Goal: Transaction & Acquisition: Purchase product/service

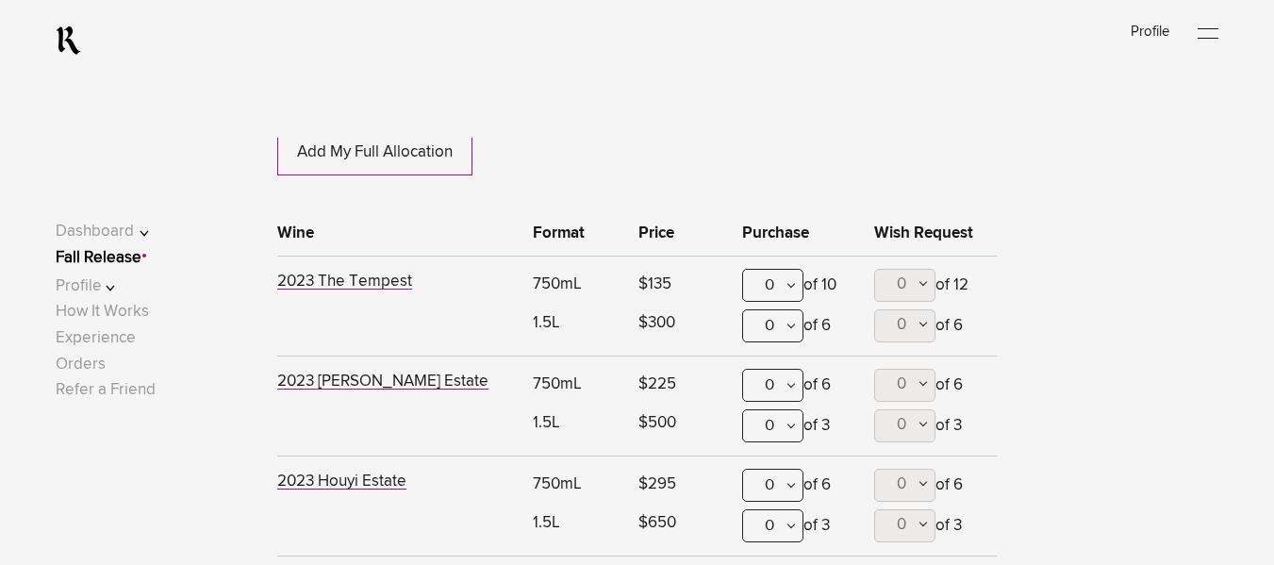
scroll to position [908, 0]
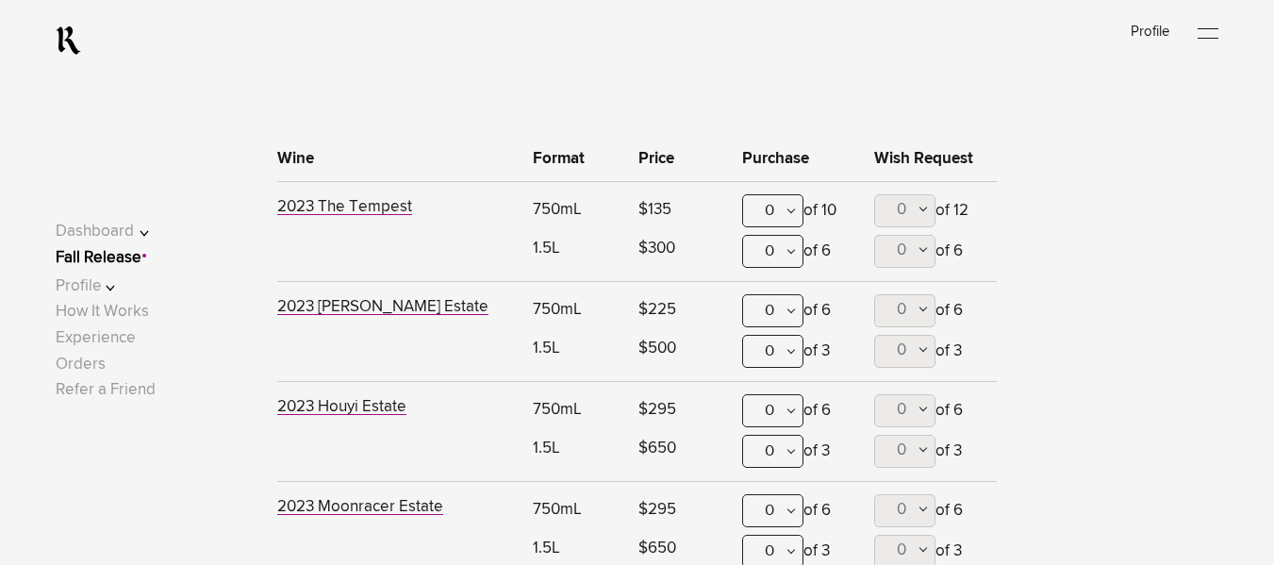
click at [787, 222] on div "0" at bounding box center [772, 210] width 61 height 33
click at [779, 341] on div "2" at bounding box center [772, 350] width 59 height 47
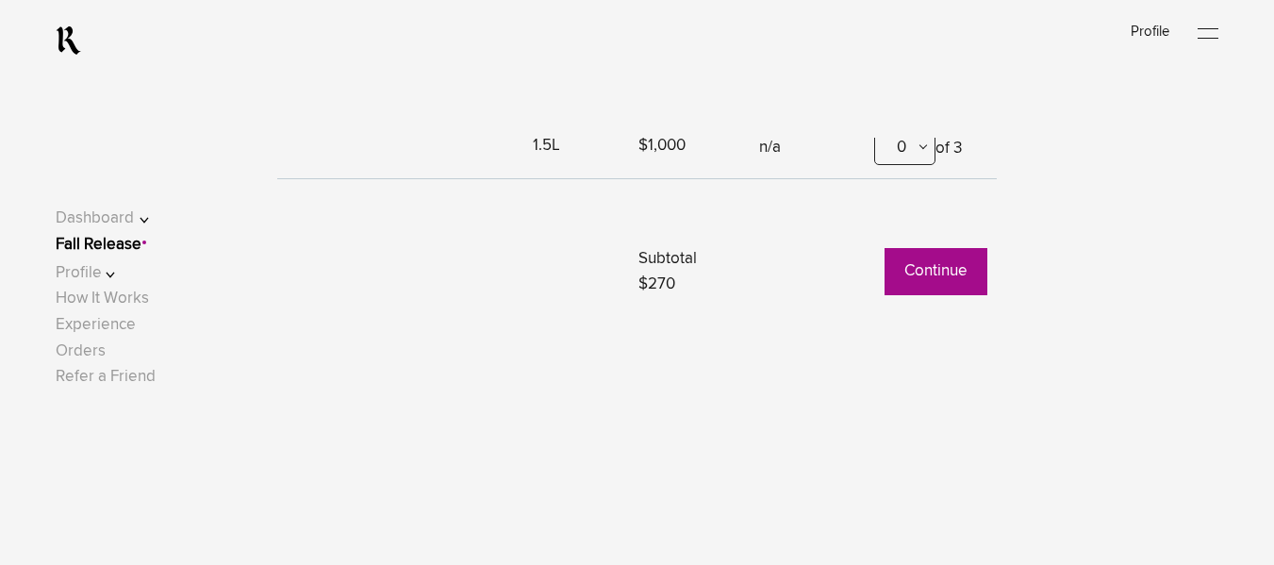
scroll to position [1389, 0]
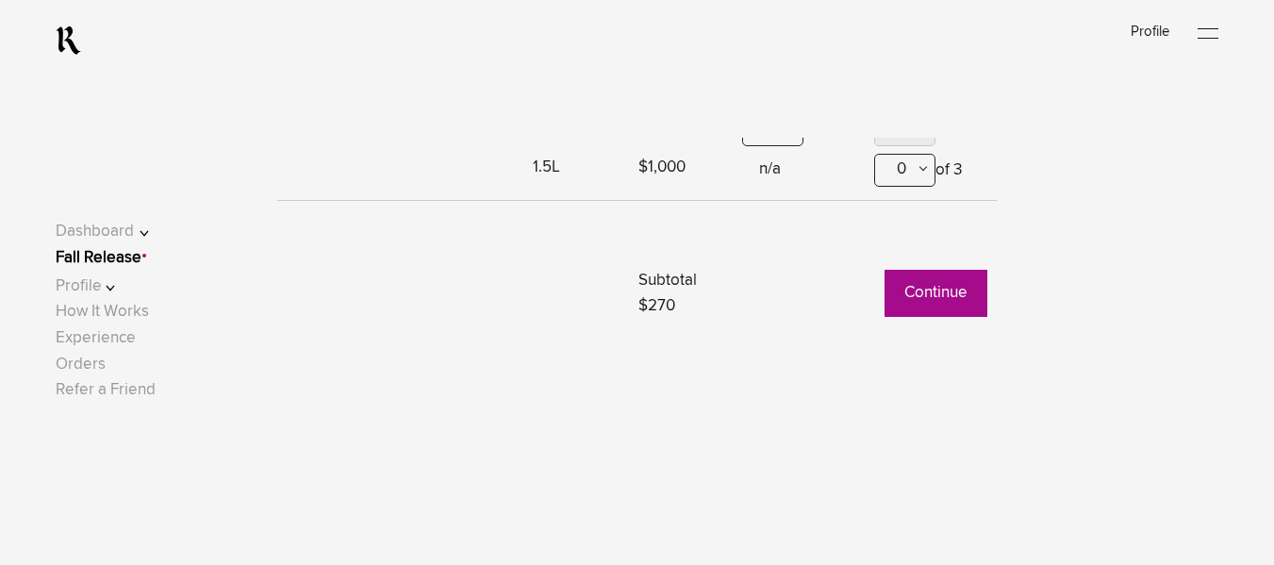
click at [931, 293] on button "Continue" at bounding box center [936, 293] width 103 height 47
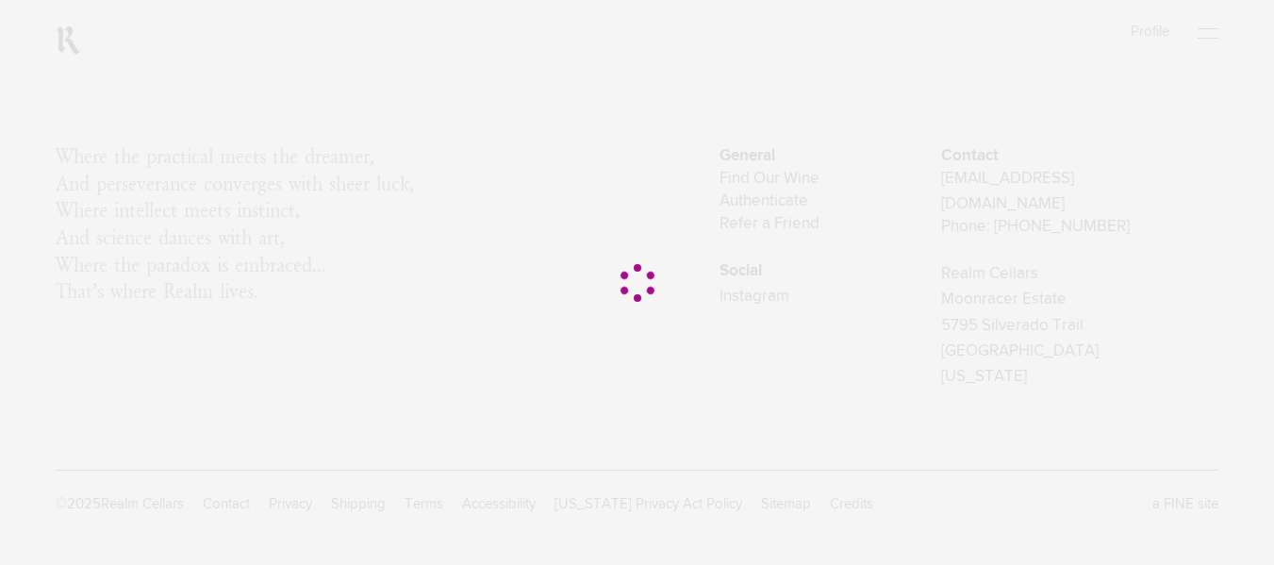
scroll to position [0, 0]
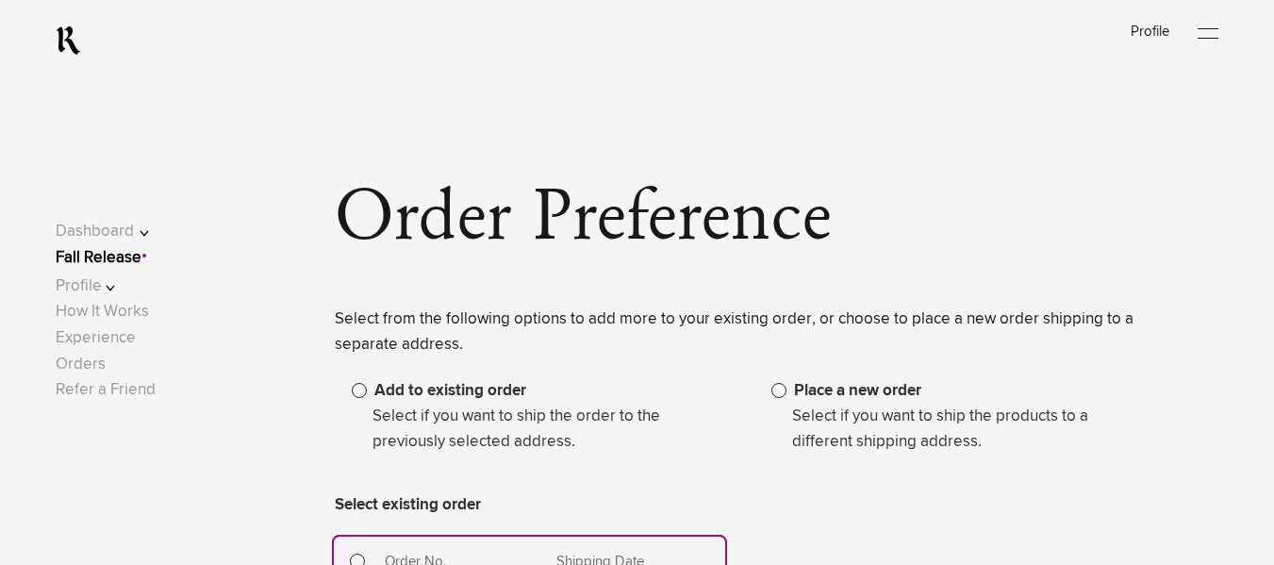
click at [785, 388] on span at bounding box center [779, 390] width 15 height 15
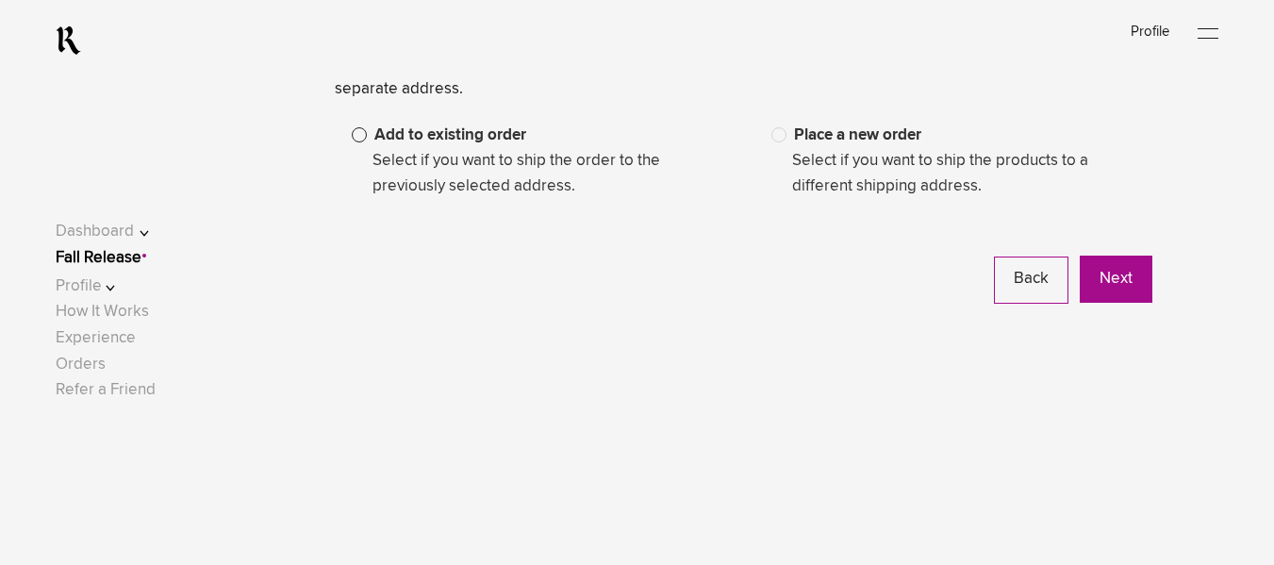
scroll to position [257, 0]
click at [1123, 254] on div "Select from the following options to add more to your existing order, or choose…" at bounding box center [743, 176] width 817 height 253
click at [1130, 275] on button "Next" at bounding box center [1116, 278] width 73 height 47
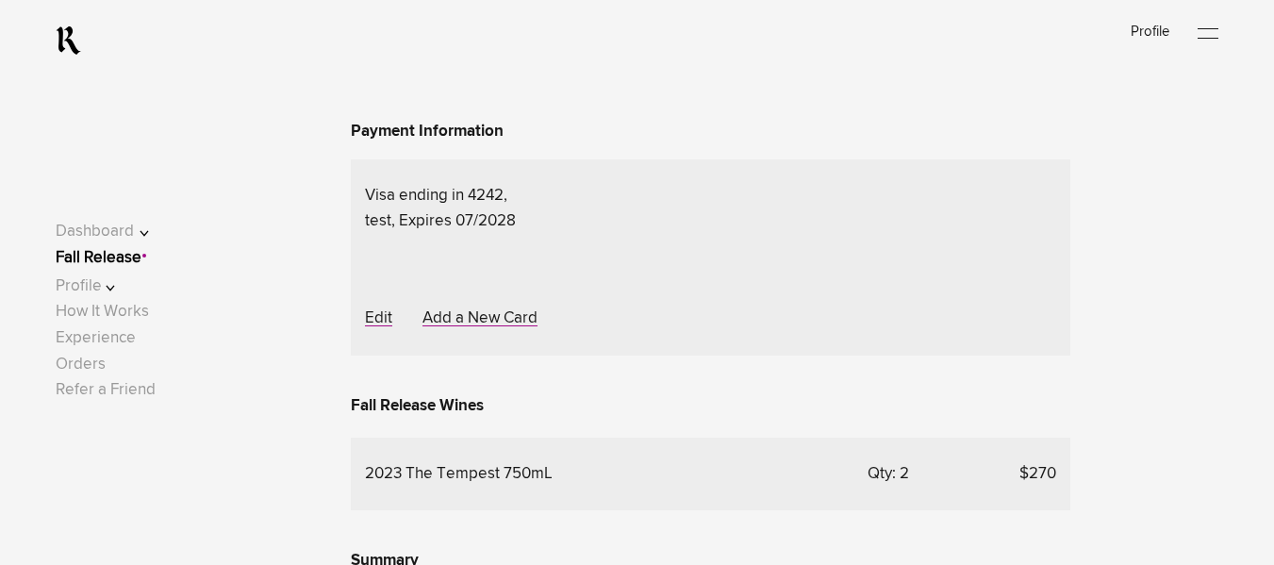
scroll to position [1016, 0]
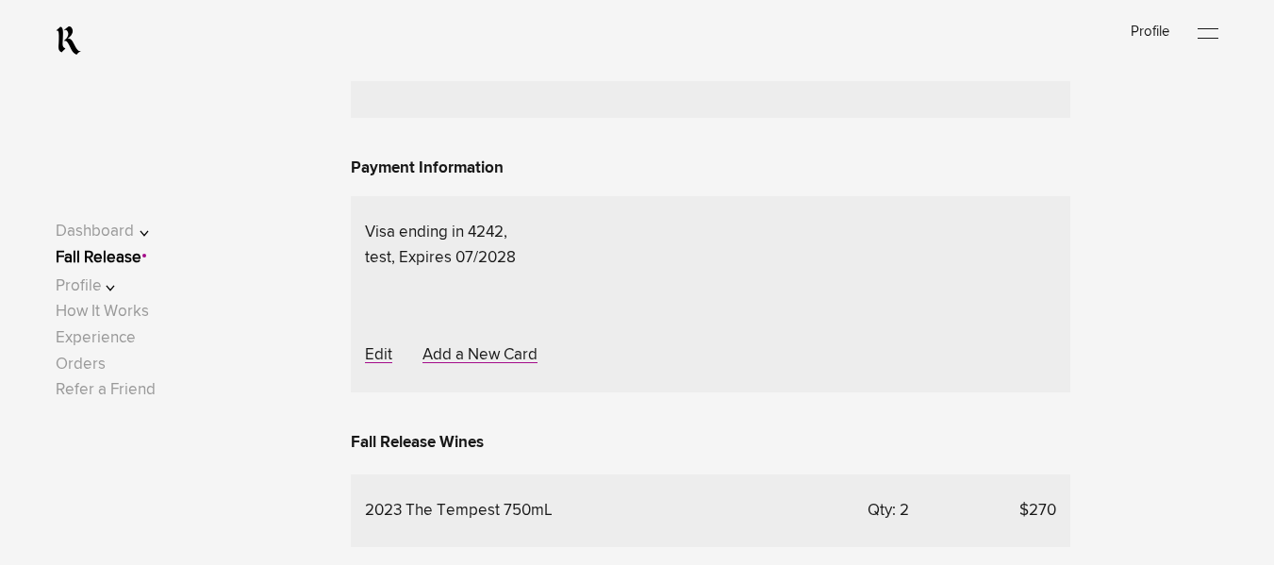
scroll to position [970, 0]
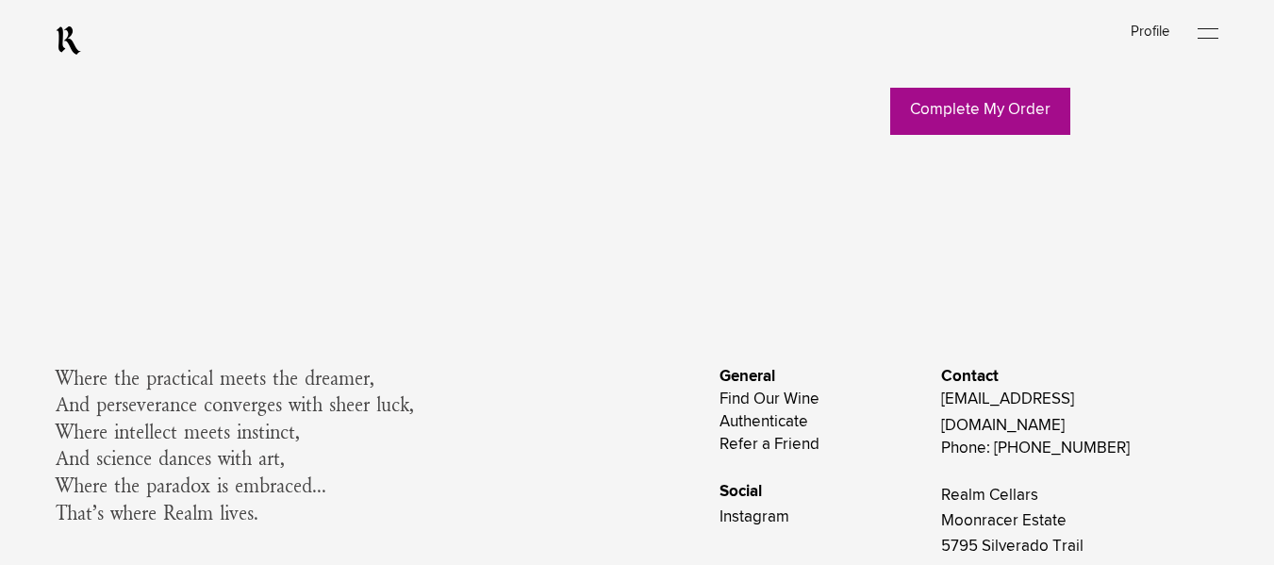
scroll to position [1776, 0]
click at [1005, 134] on link "Complete My Order" at bounding box center [981, 110] width 180 height 47
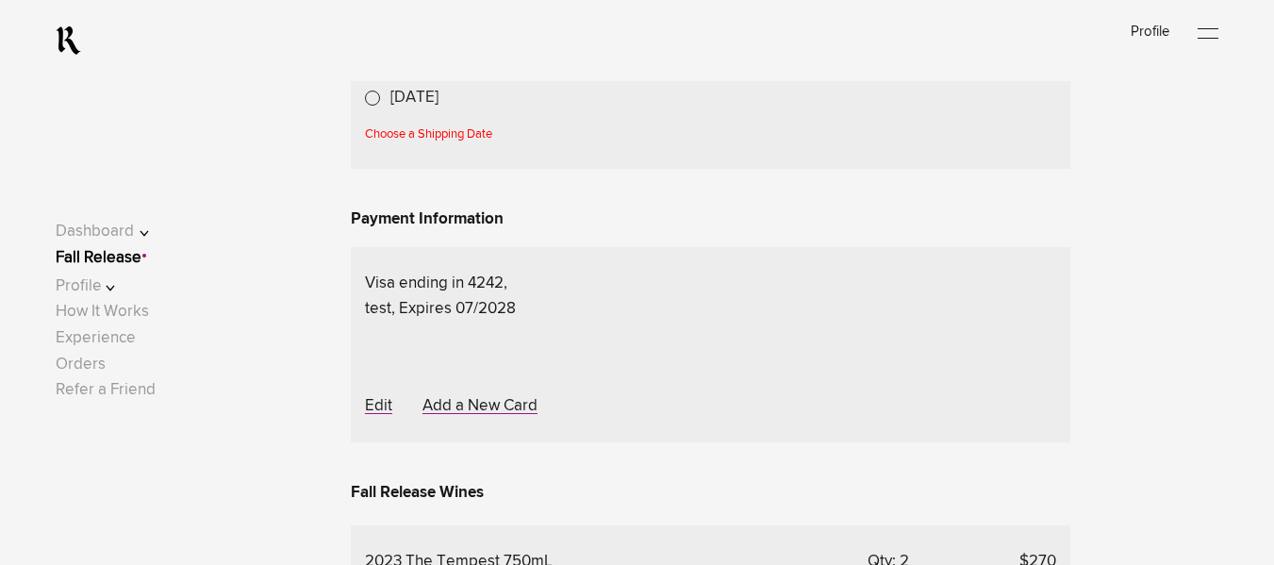
scroll to position [948, 0]
drag, startPoint x: 363, startPoint y: 459, endPoint x: 500, endPoint y: 466, distance: 136.9
click at [500, 143] on div "Choose a Shipping Date" at bounding box center [710, 134] width 691 height 20
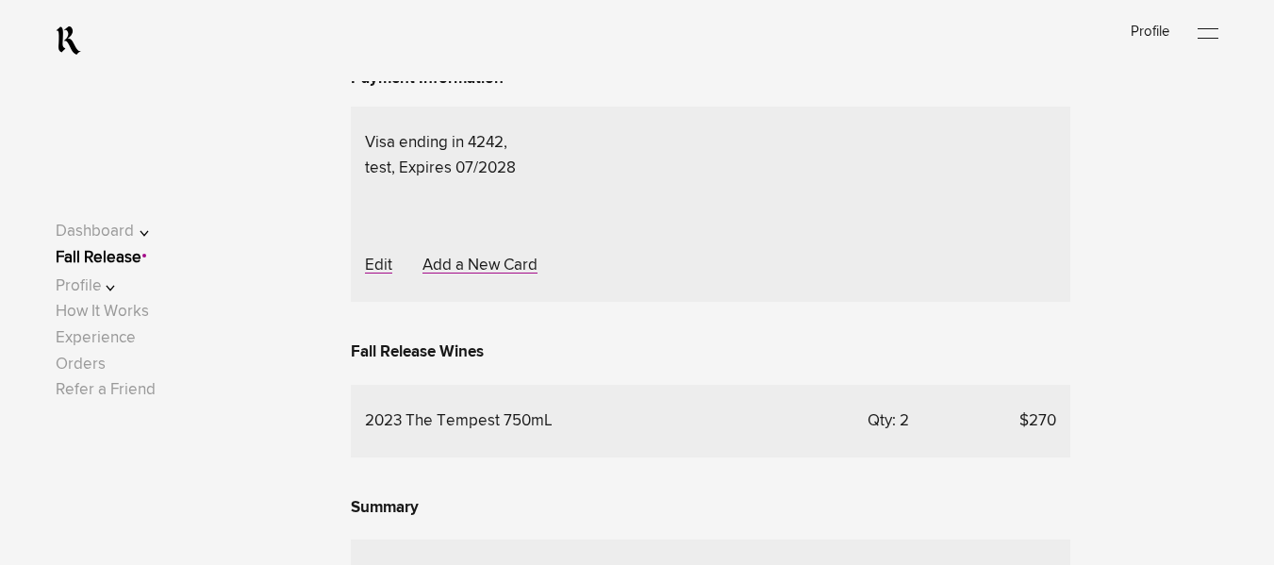
scroll to position [1086, 0]
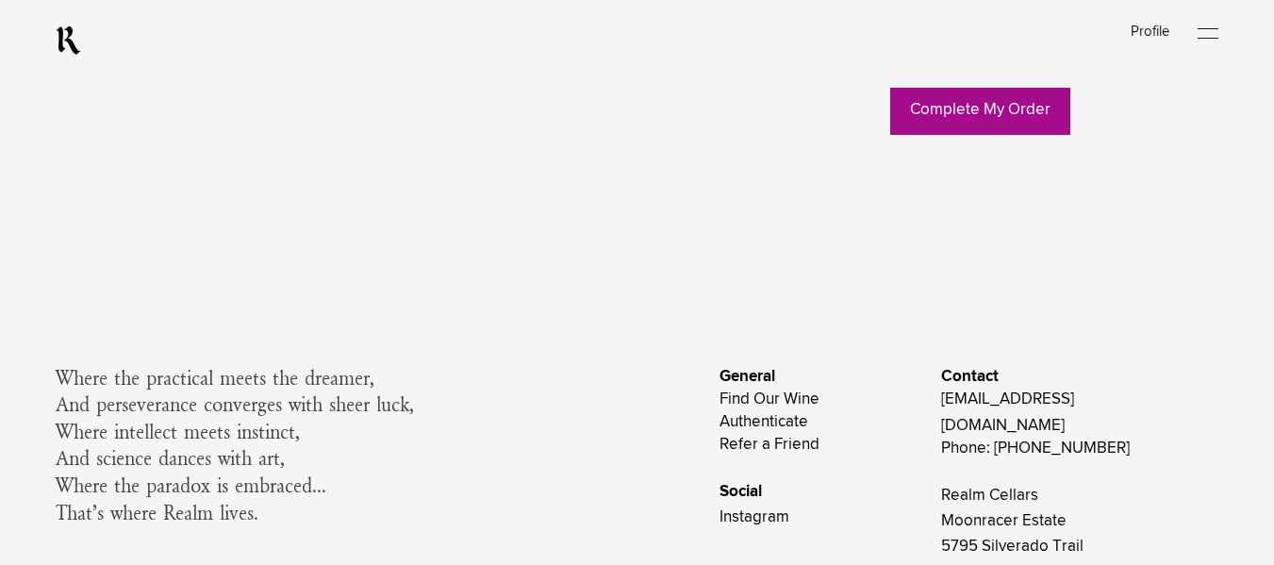
scroll to position [1777, 0]
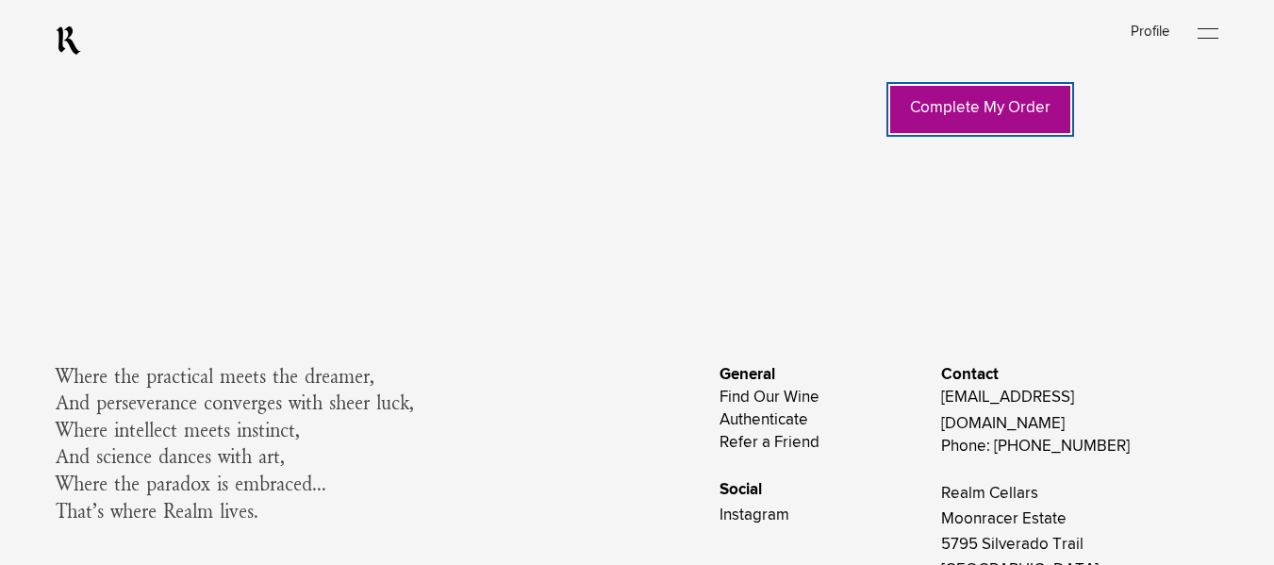
click at [987, 133] on link "Complete My Order" at bounding box center [981, 109] width 180 height 47
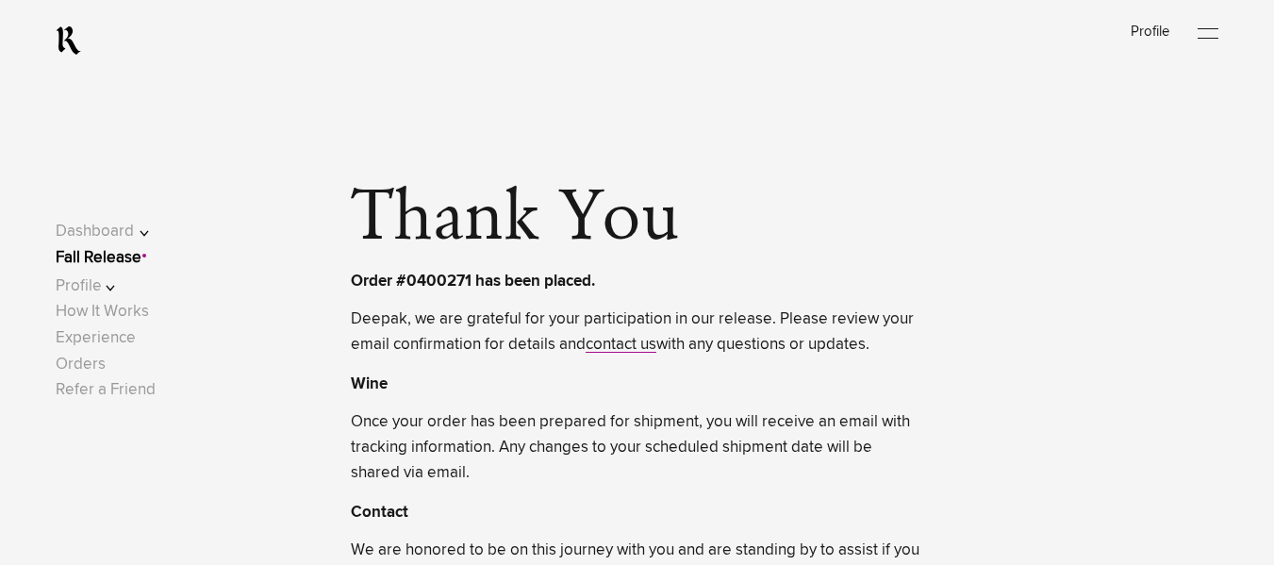
click at [109, 258] on link "Fall Release" at bounding box center [99, 258] width 86 height 16
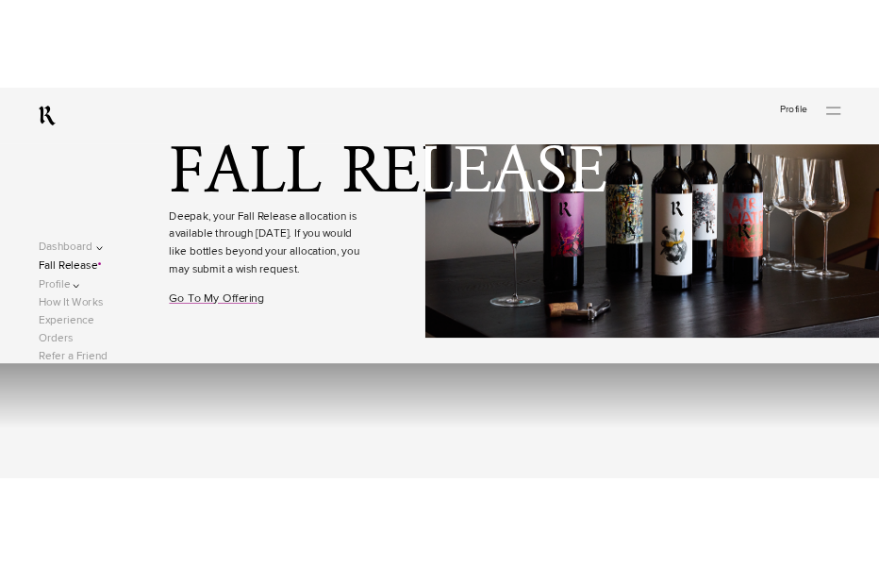
scroll to position [167, 0]
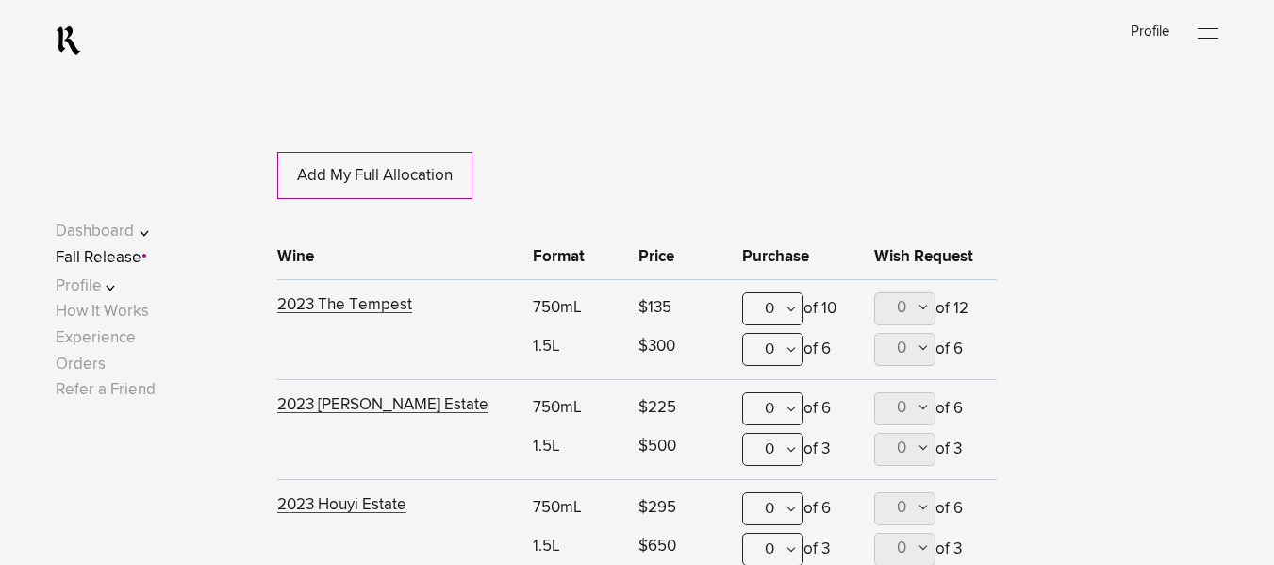
scroll to position [811, 0]
click at [792, 301] on div "0" at bounding box center [772, 307] width 61 height 33
click at [779, 402] on div "1" at bounding box center [772, 399] width 59 height 47
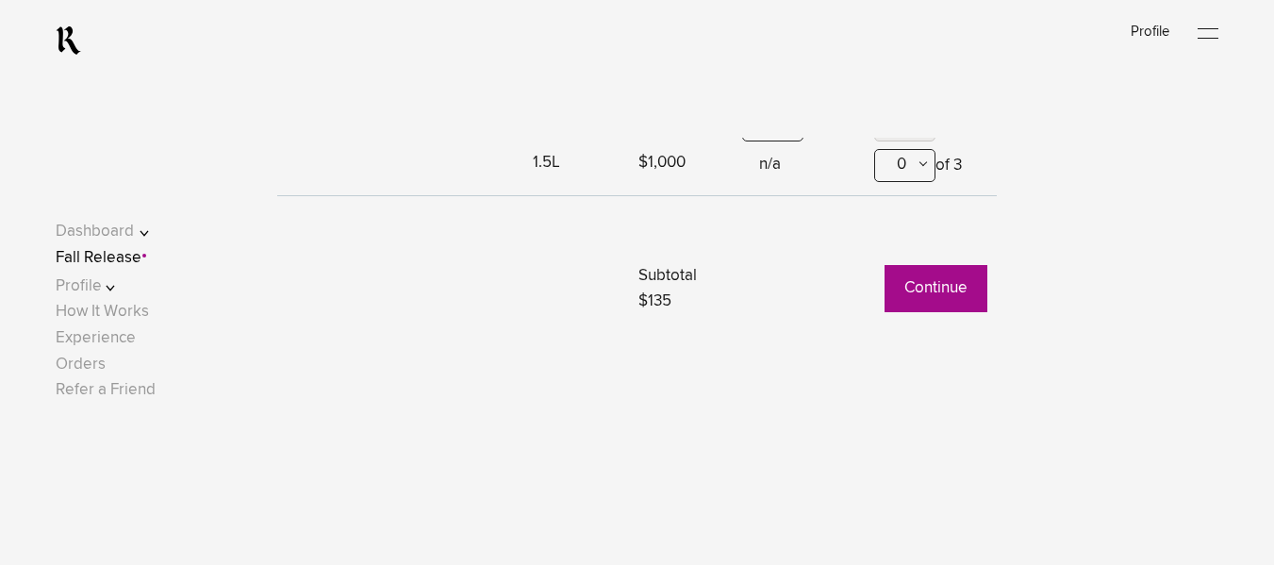
scroll to position [1394, 0]
click at [892, 303] on button "Continue" at bounding box center [936, 287] width 103 height 47
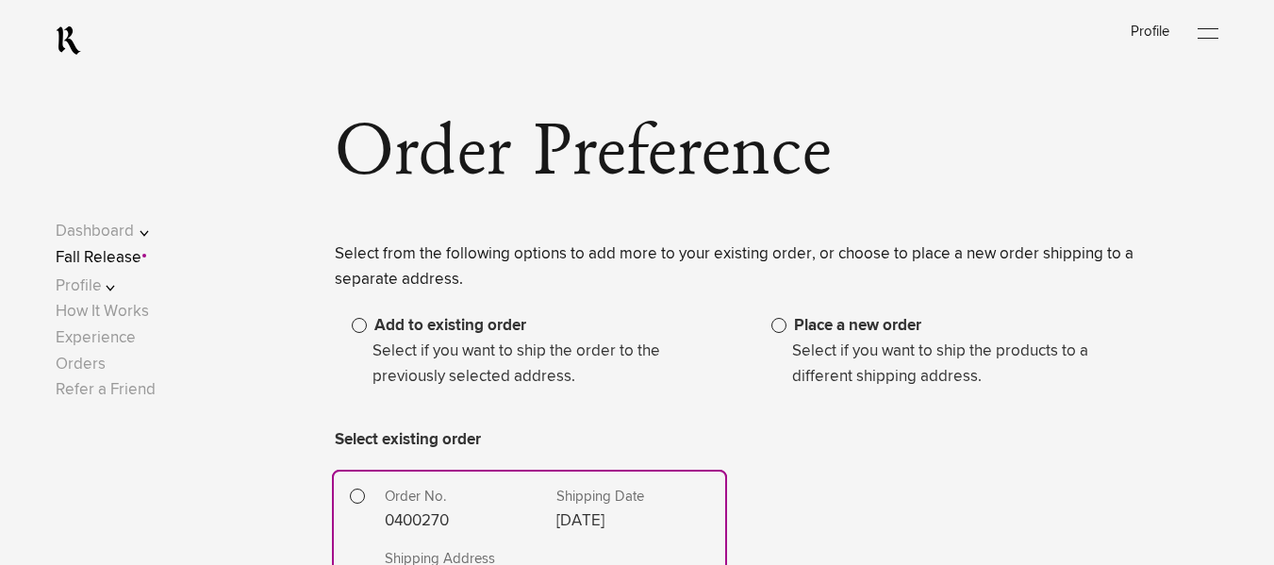
scroll to position [77, 0]
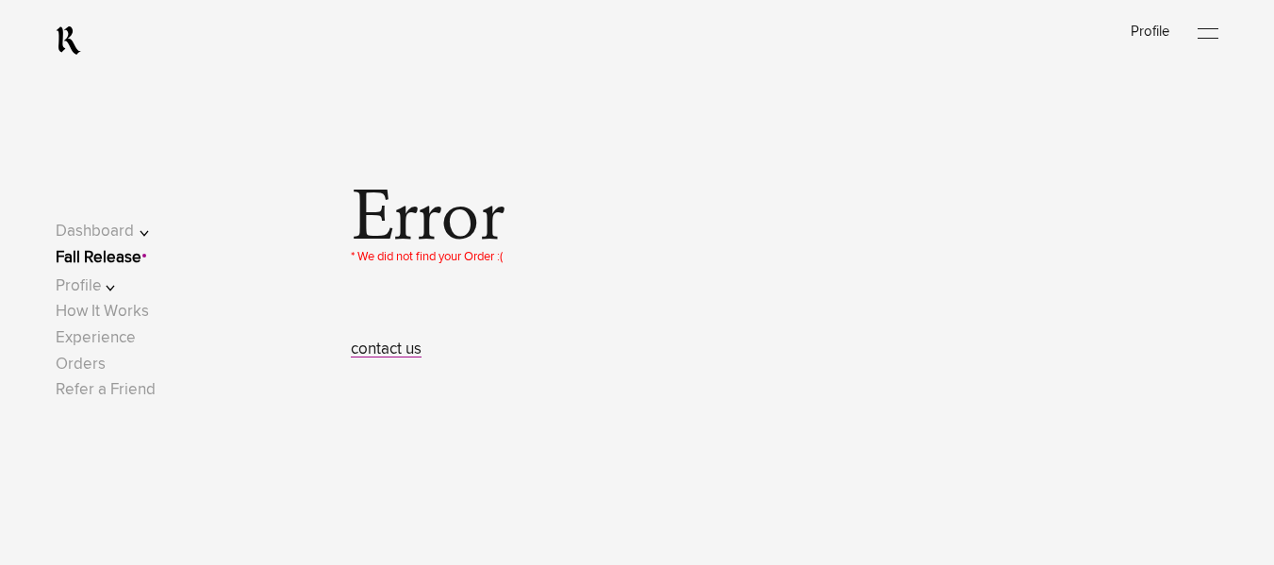
click at [112, 255] on link "Fall Release" at bounding box center [99, 258] width 86 height 16
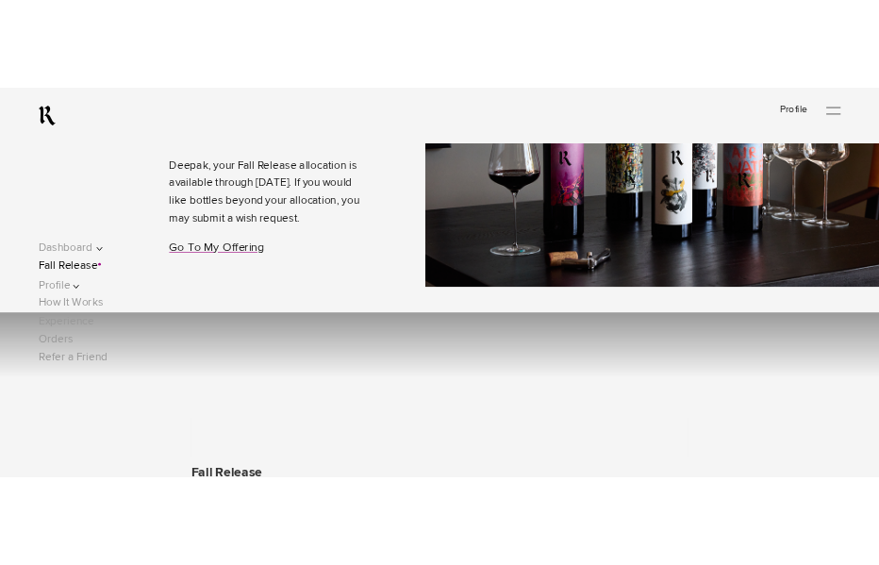
scroll to position [241, 0]
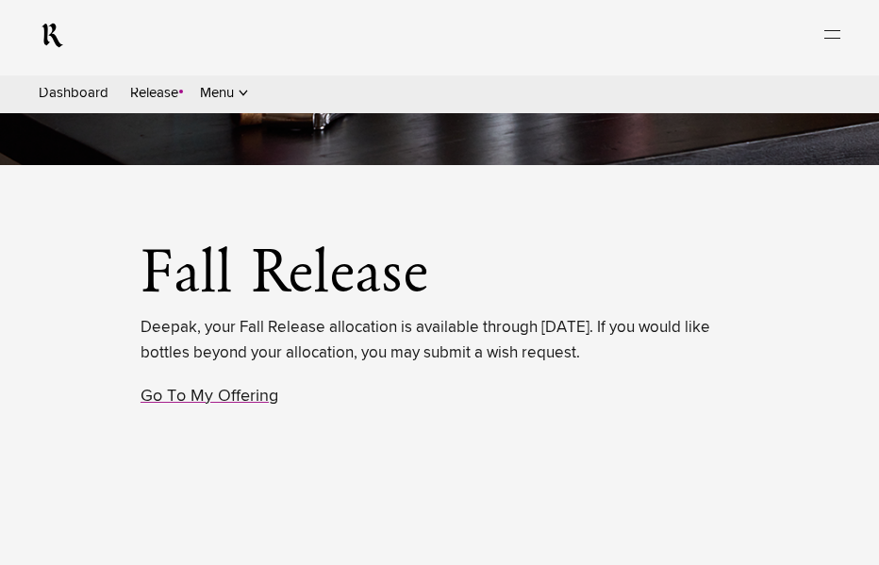
scroll to position [610, 0]
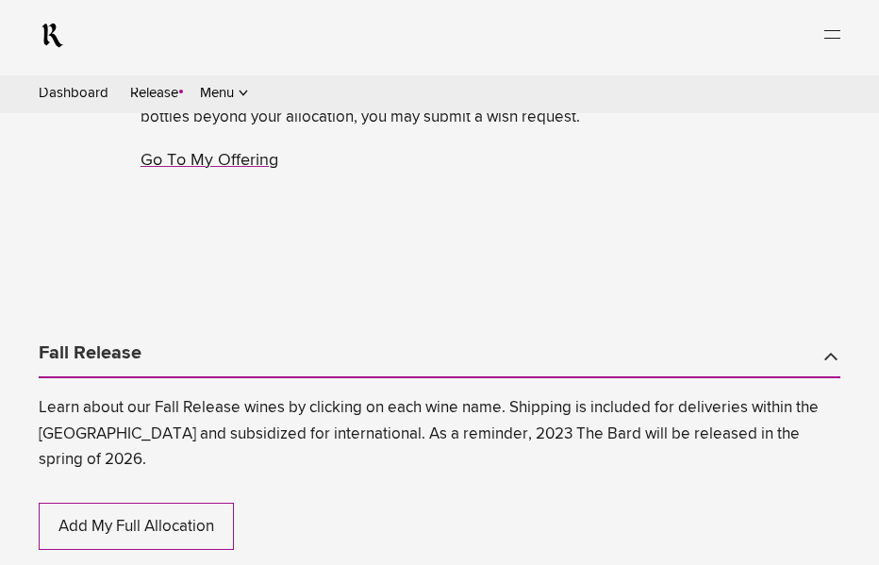
scroll to position [840, 0]
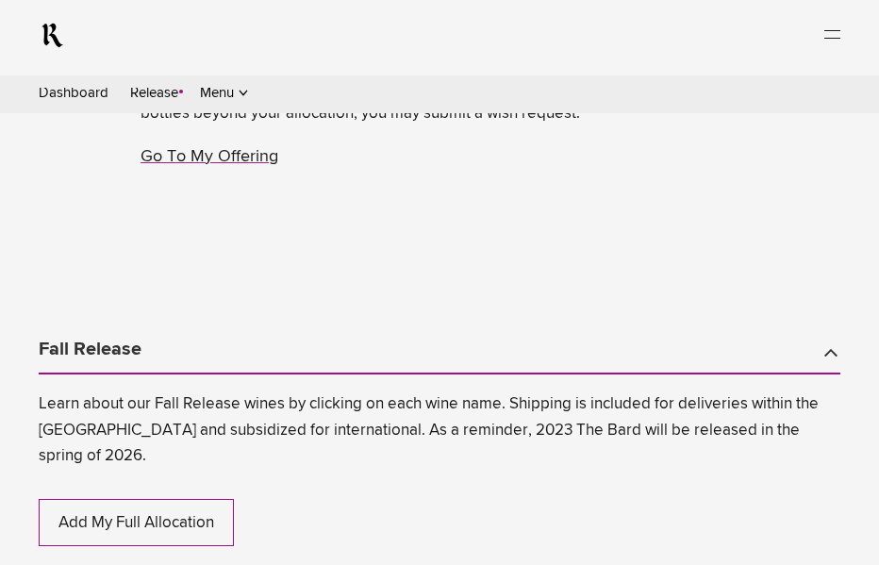
click at [0, 0] on div "0" at bounding box center [0, 0] width 0 height 0
click at [0, 0] on div "1" at bounding box center [0, 0] width 0 height 0
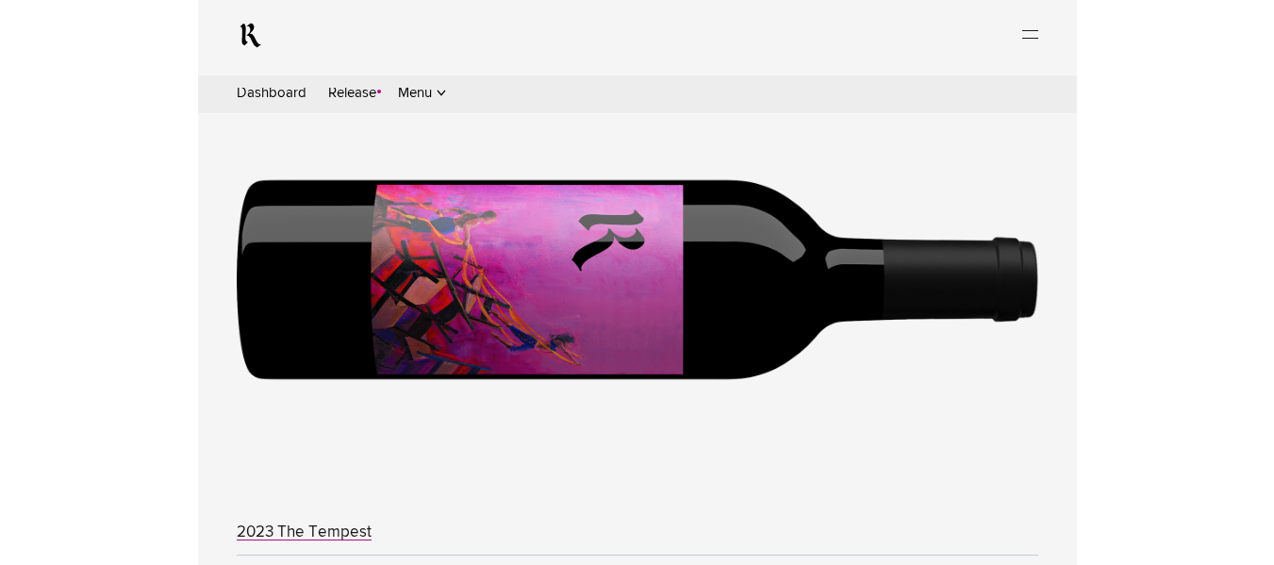
scroll to position [1329, 0]
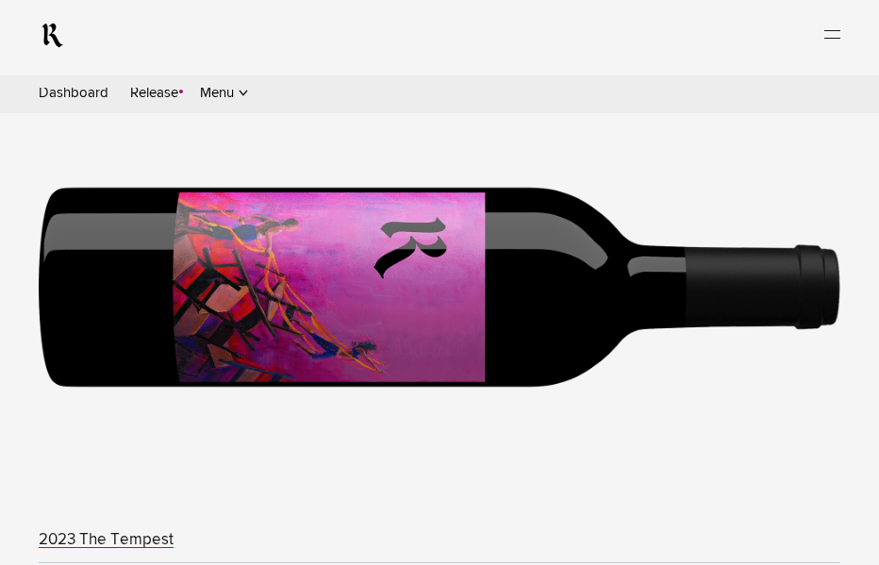
click at [0, 0] on button "Continue" at bounding box center [0, 0] width 0 height 0
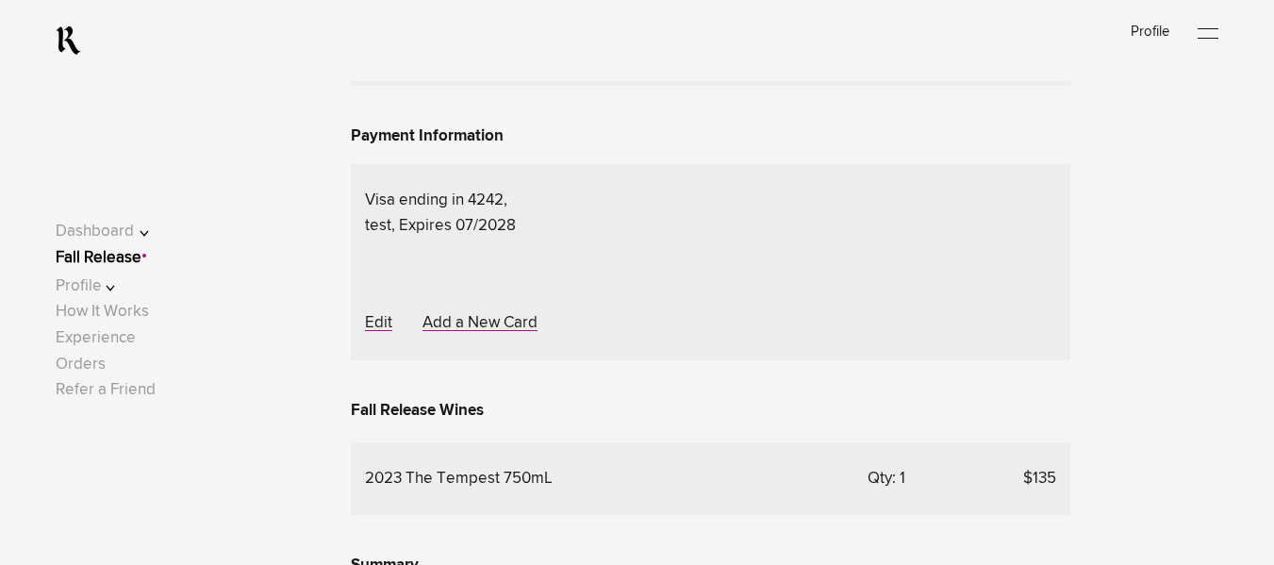
scroll to position [1014, 0]
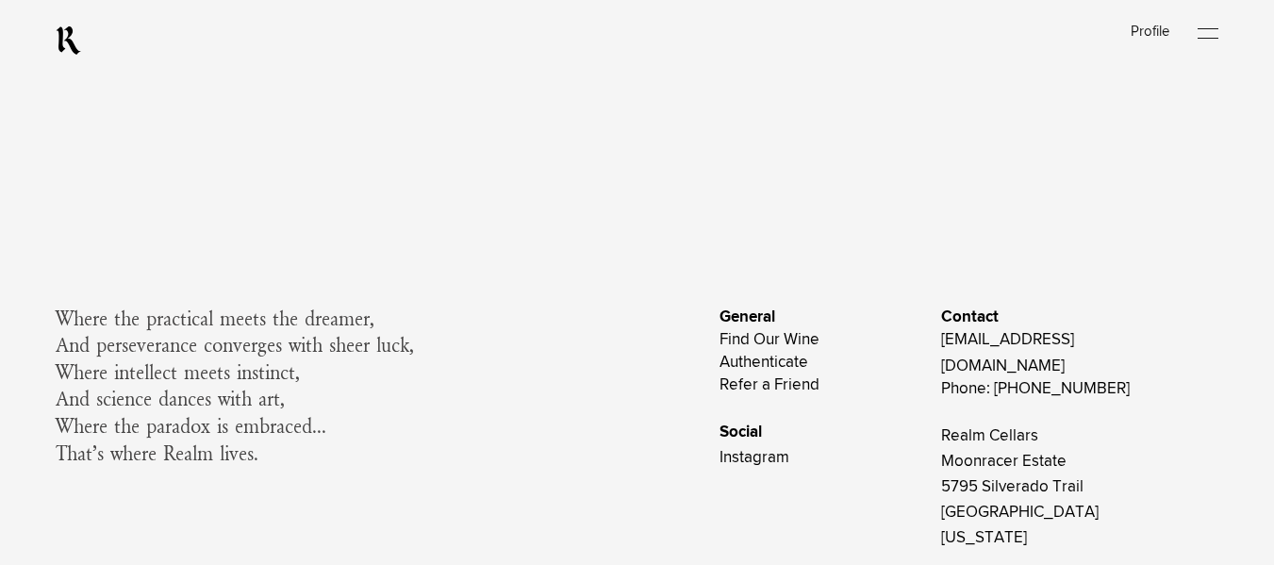
scroll to position [1837, 0]
click at [1007, 74] on link "Complete My Order" at bounding box center [981, 49] width 180 height 47
